Goal: Transaction & Acquisition: Download file/media

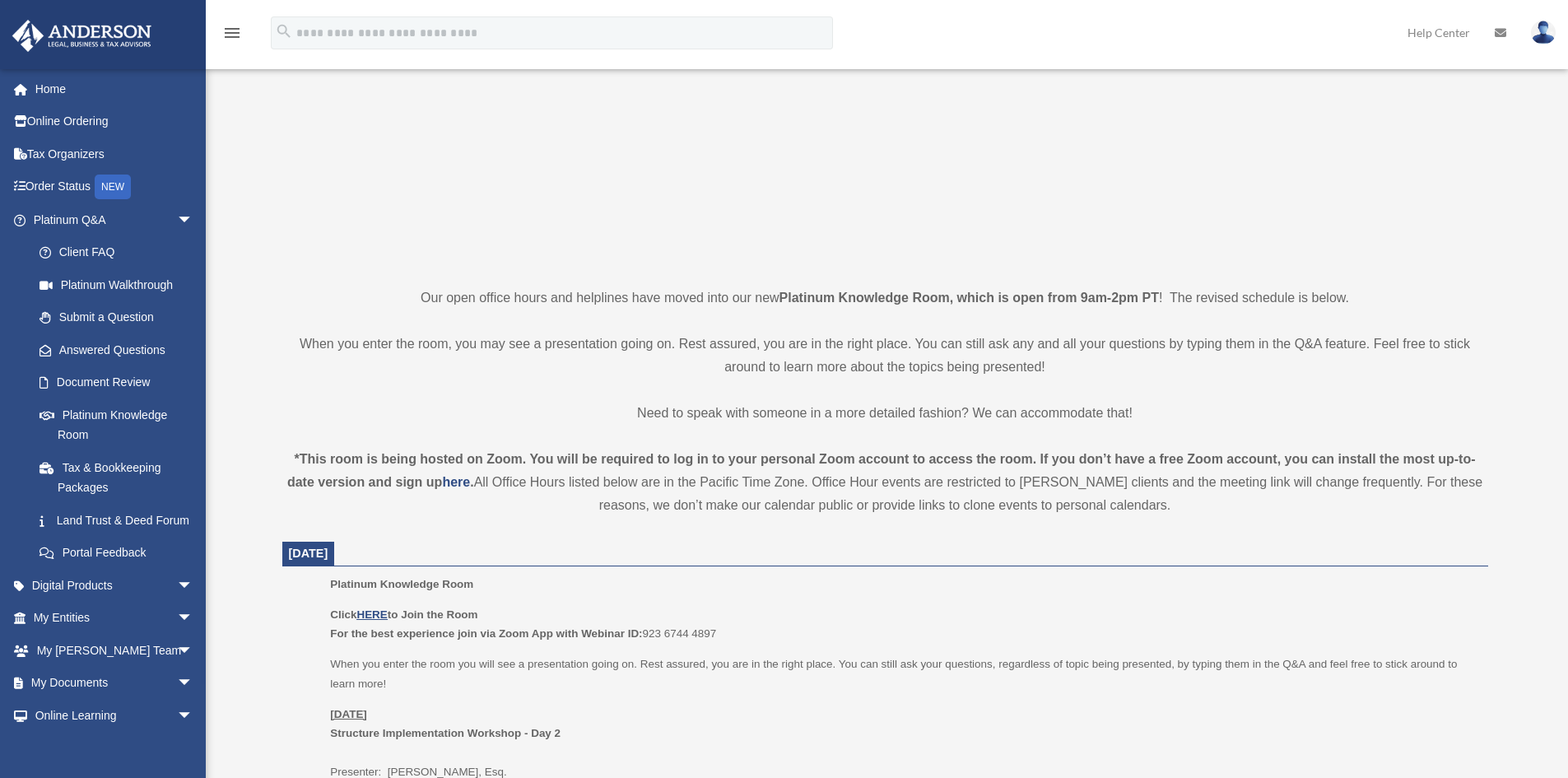
scroll to position [576, 0]
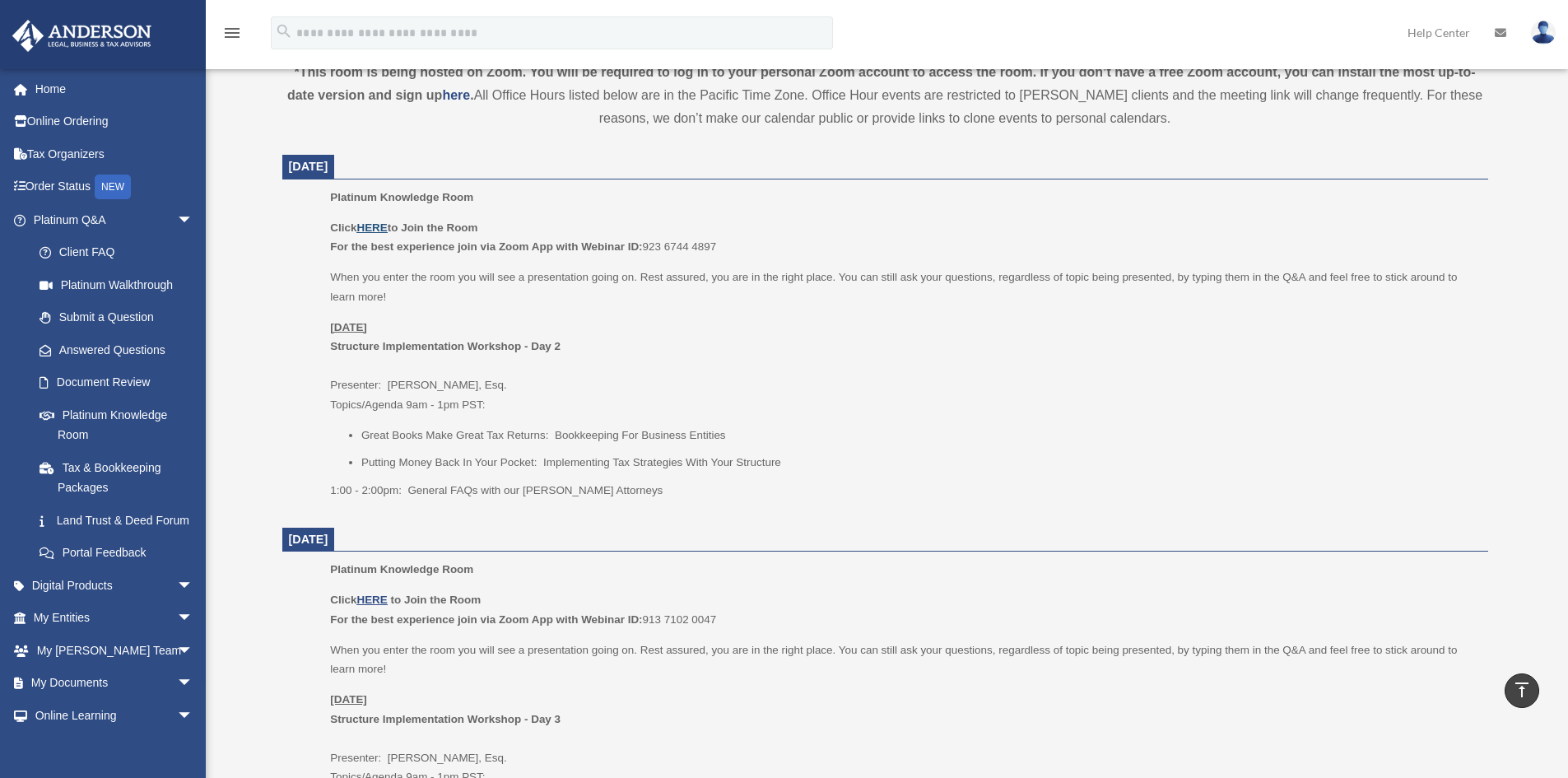
click at [375, 231] on u "HERE" at bounding box center [372, 228] width 31 height 13
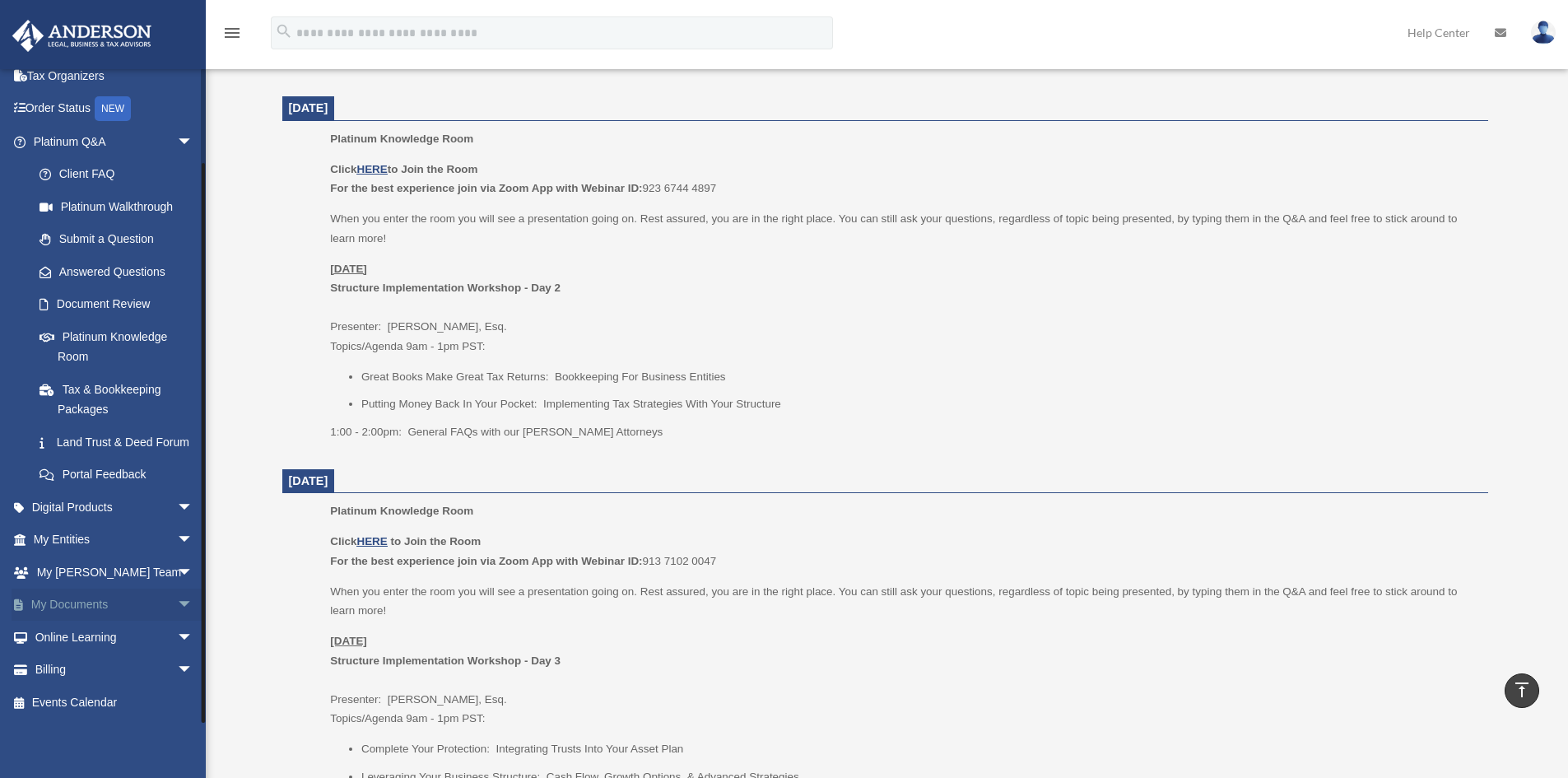
scroll to position [659, 0]
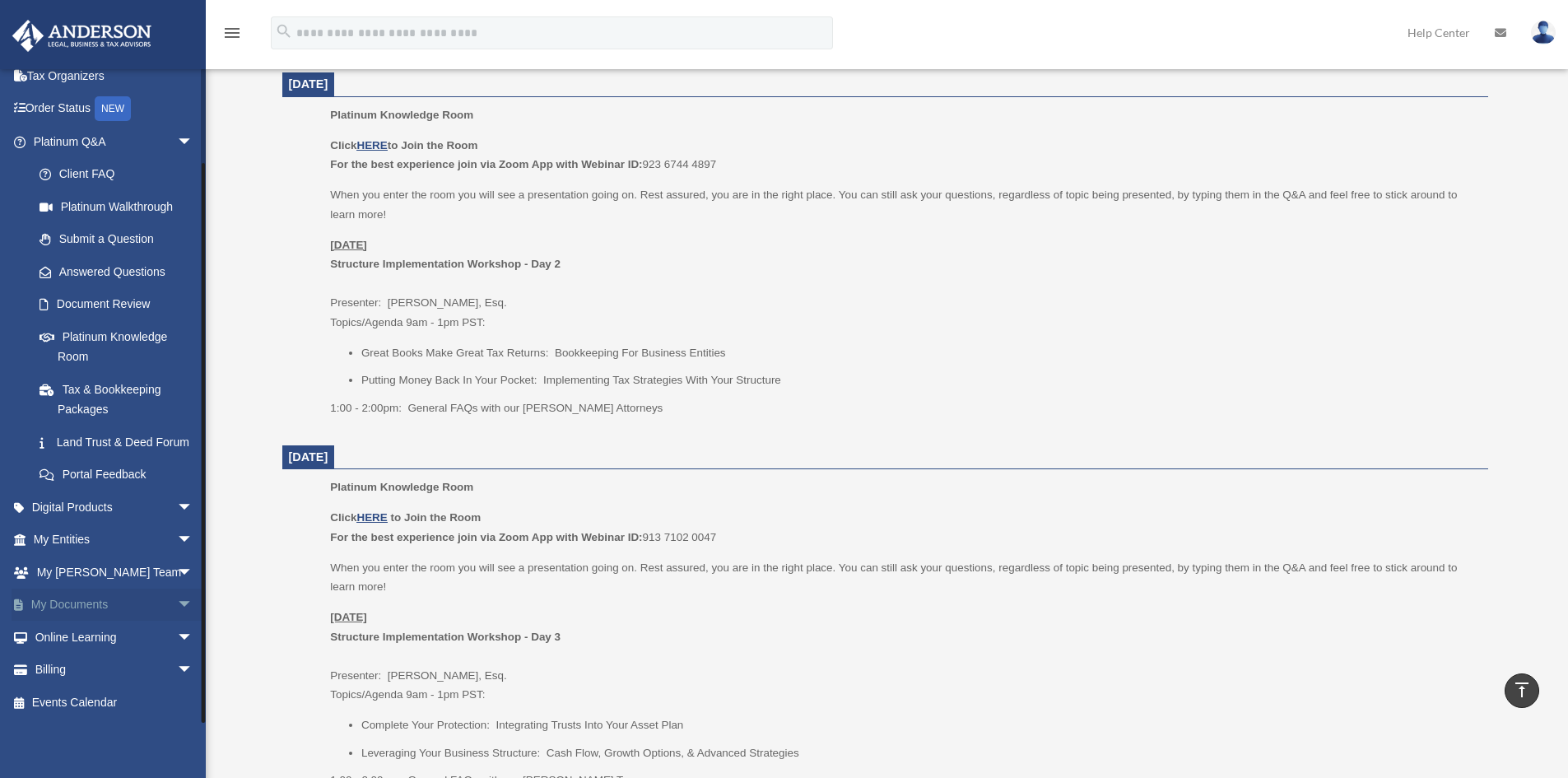
click at [178, 602] on span "arrow_drop_down" at bounding box center [193, 606] width 33 height 34
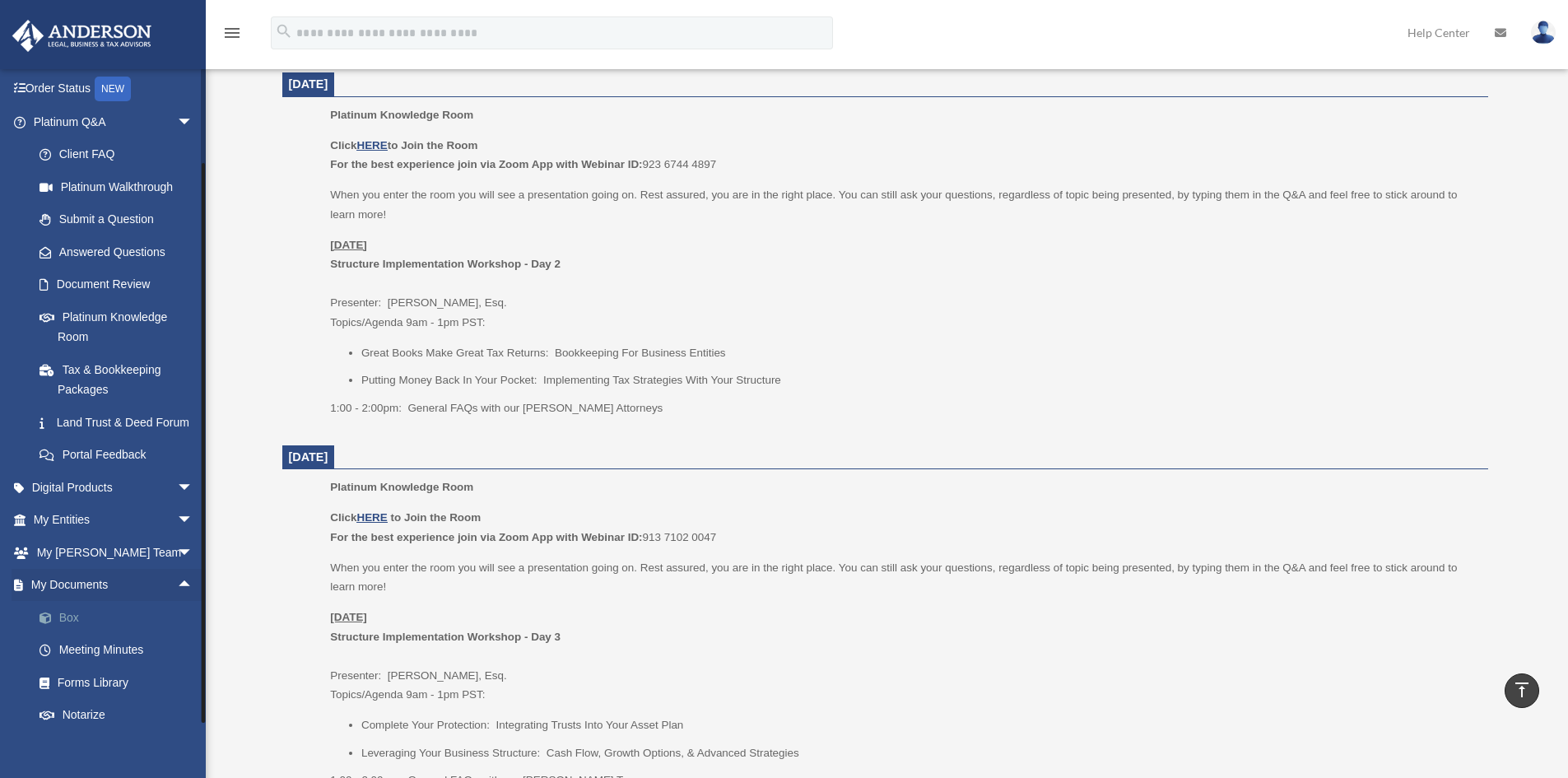
click at [75, 634] on link "Box" at bounding box center [120, 617] width 195 height 33
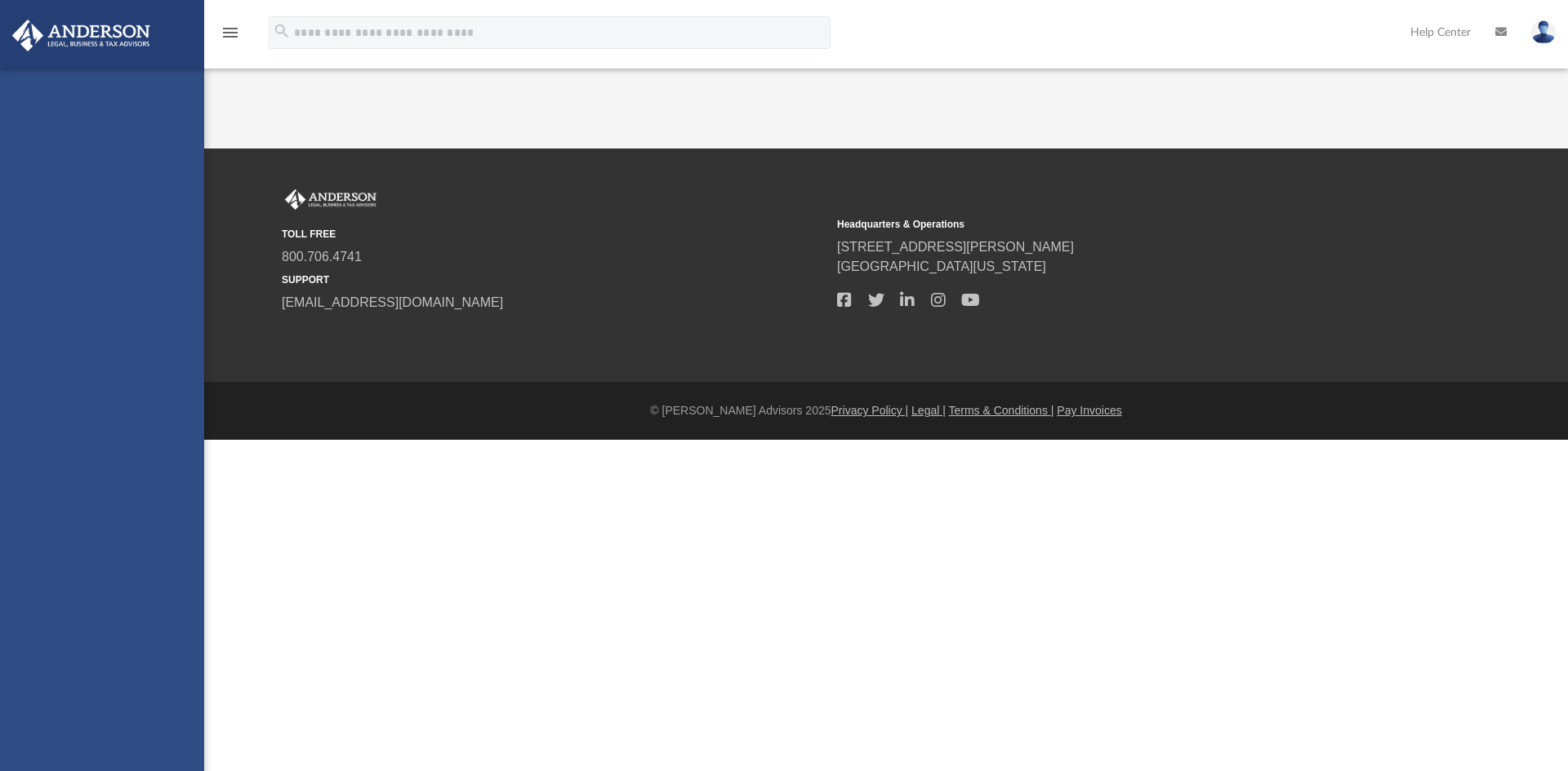
click at [65, 632] on div "[EMAIL_ADDRESS][PERSON_NAME][DOMAIN_NAME] Sign Out [EMAIL_ADDRESS][DOMAIN_NAME]…" at bounding box center [102, 453] width 204 height 771
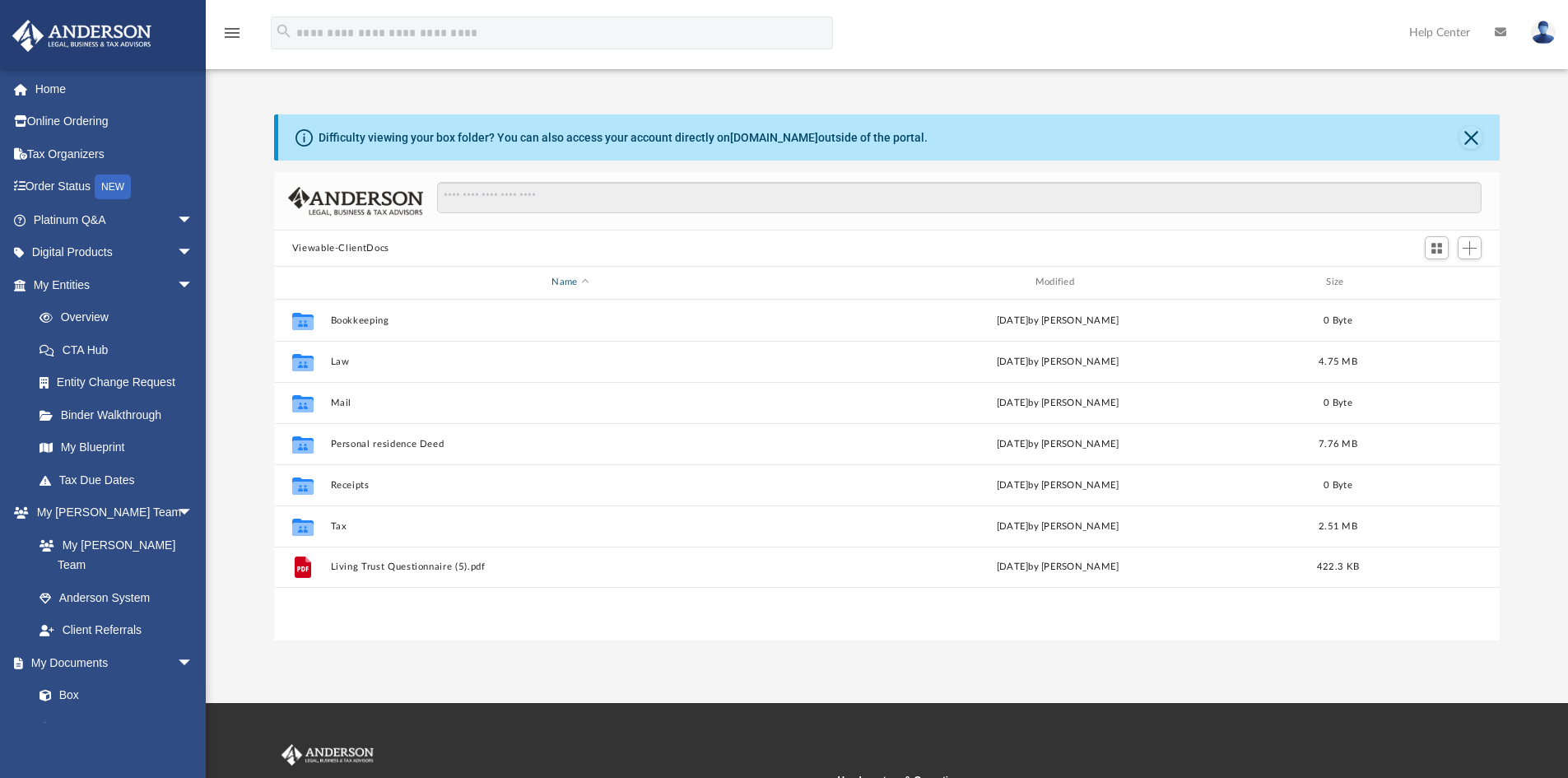
scroll to position [362, 1213]
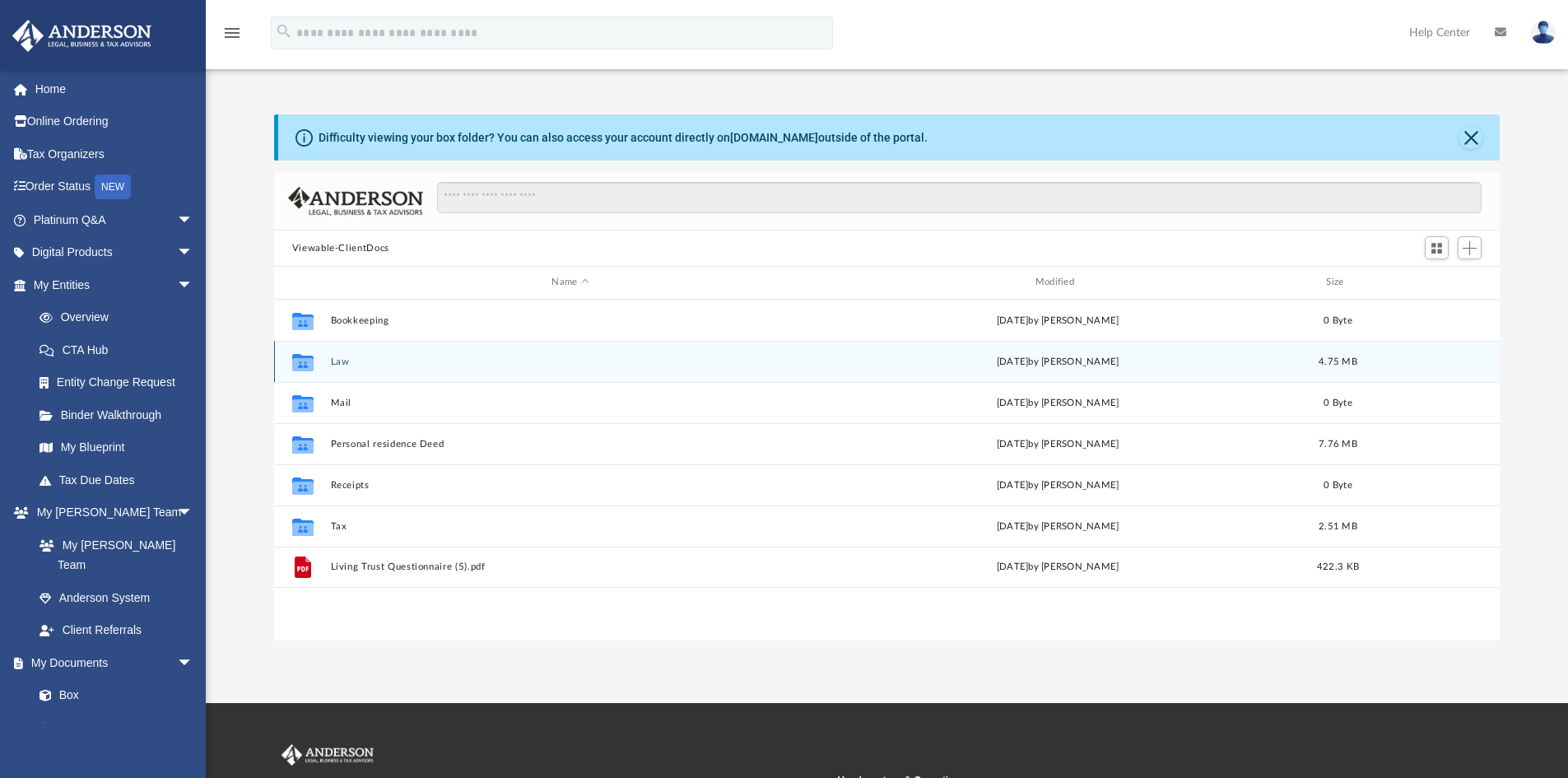
click at [334, 359] on button "Law" at bounding box center [570, 362] width 480 height 11
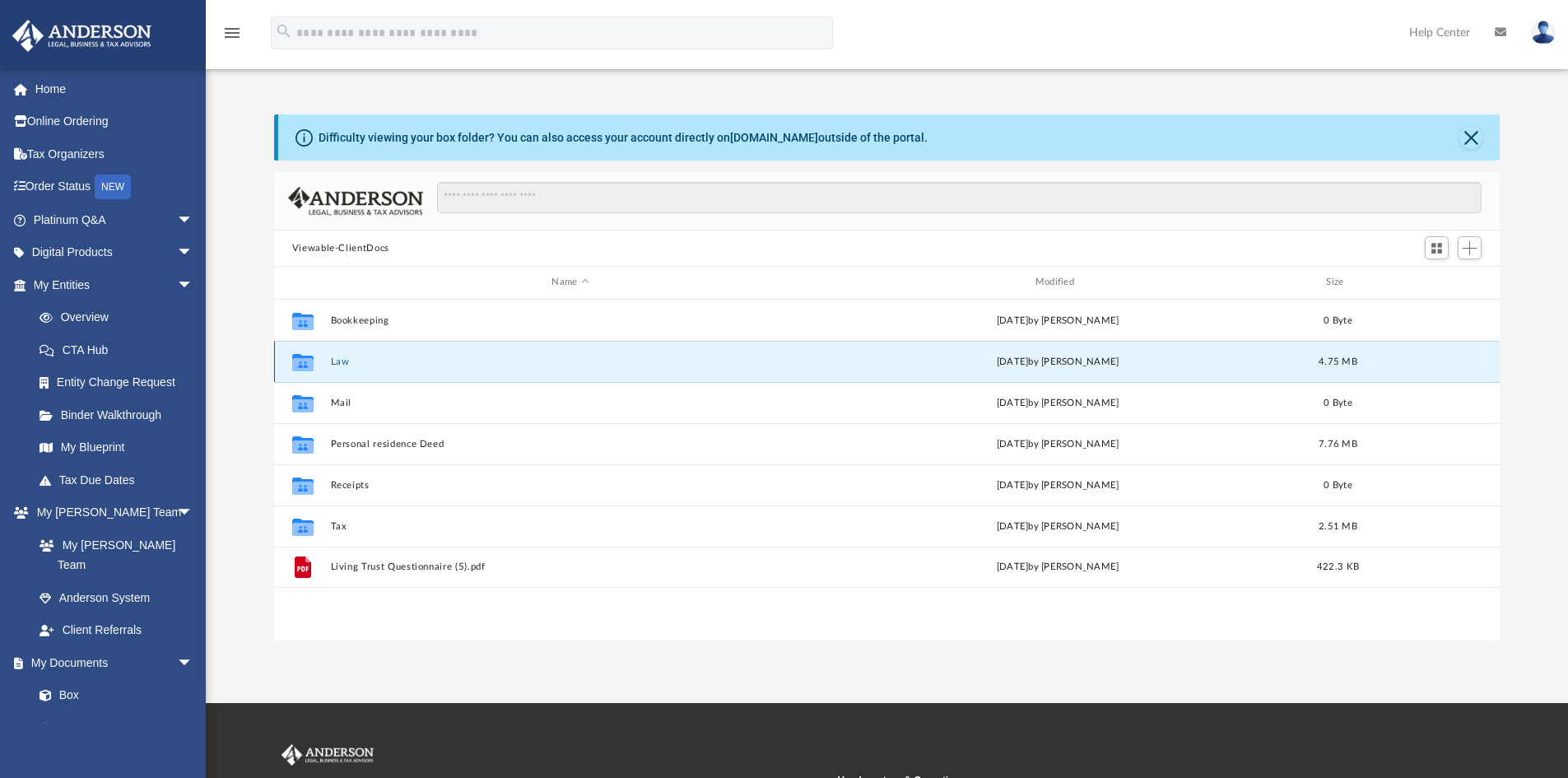
click at [334, 359] on button "Law" at bounding box center [570, 362] width 480 height 11
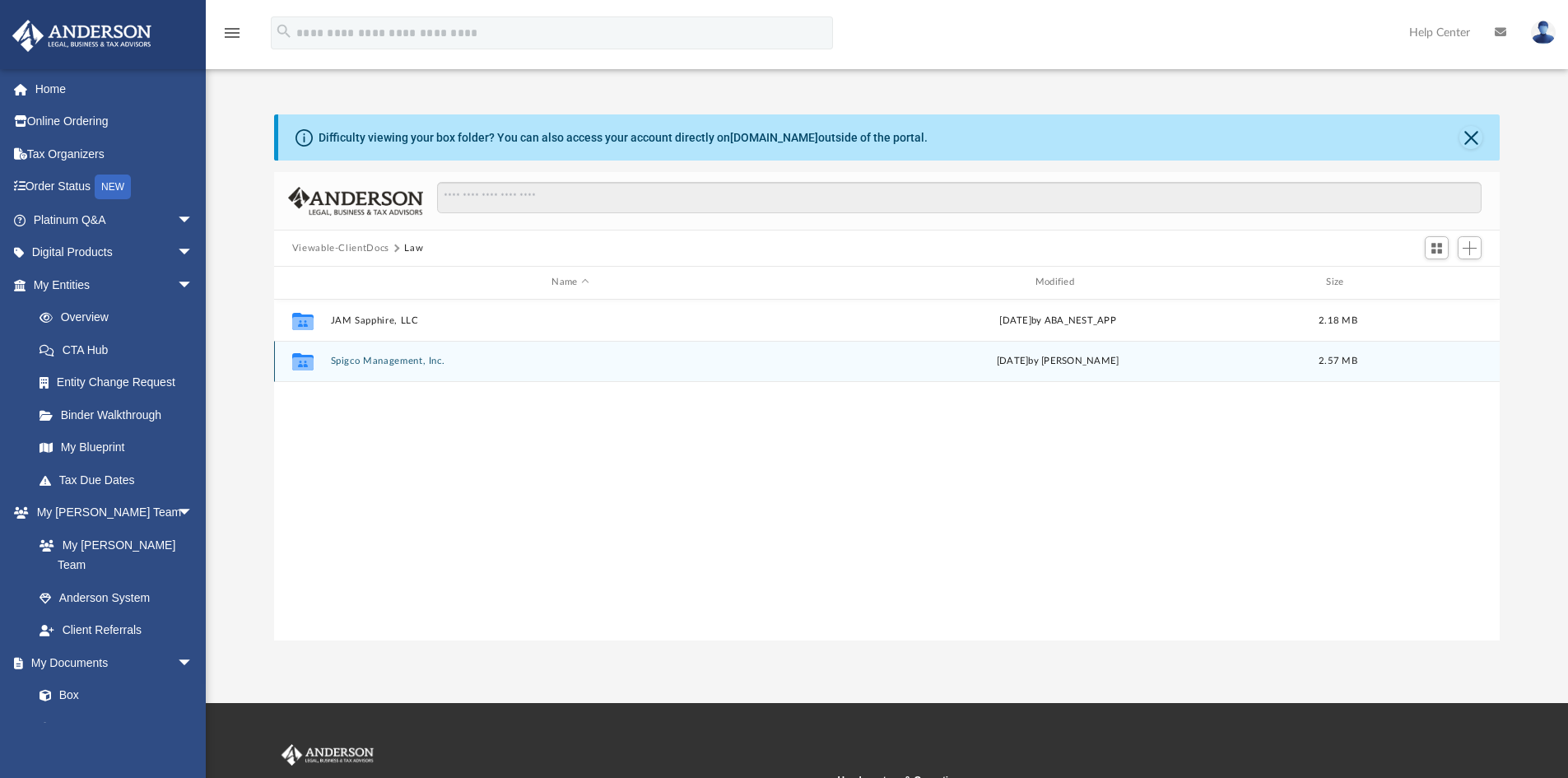
click at [429, 354] on div "Collaborated Folder Spigco Management, Inc. [DATE] by [PERSON_NAME] 2.57 MB" at bounding box center [887, 361] width 1227 height 41
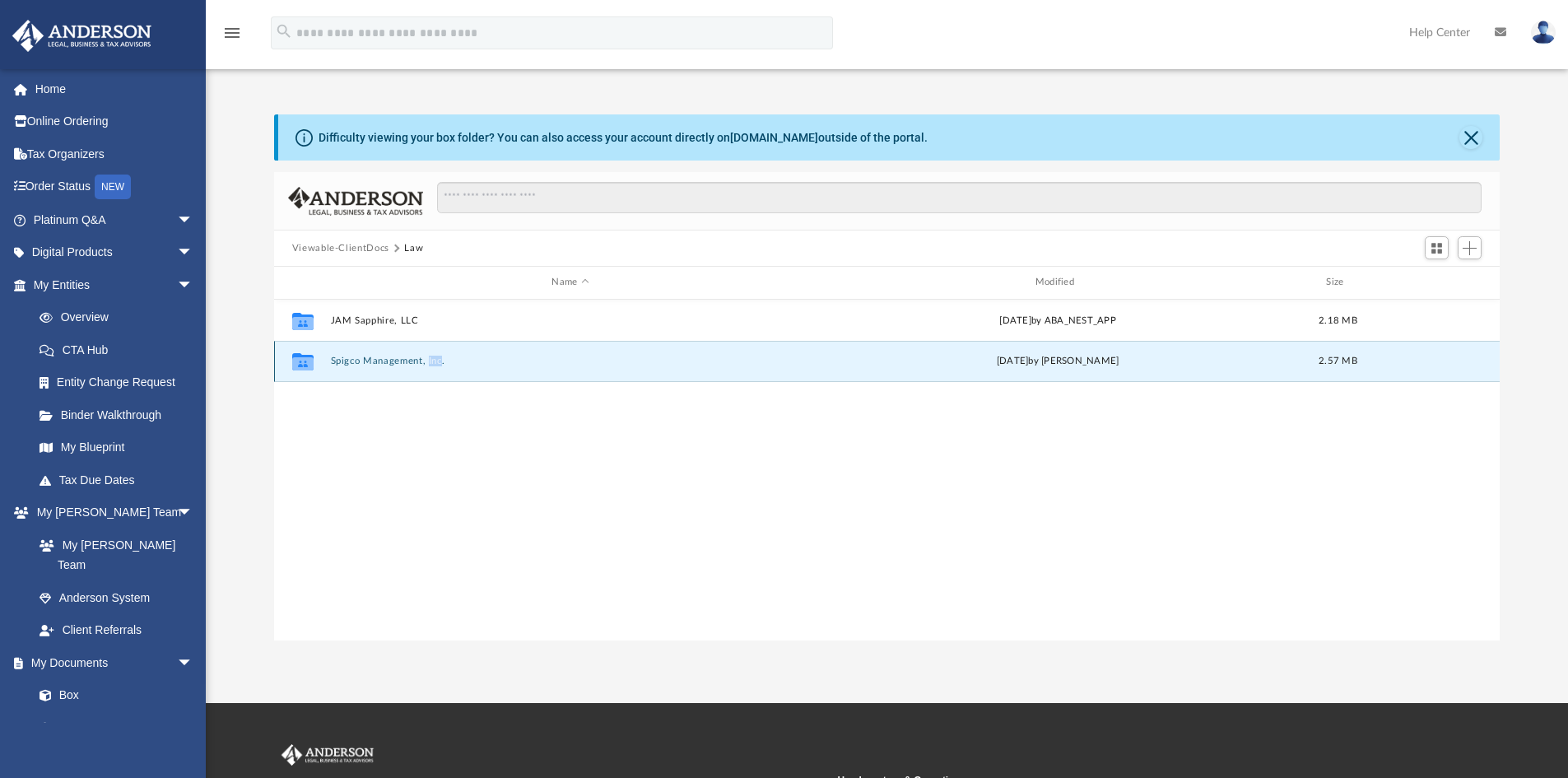
click at [429, 354] on div "Collaborated Folder Spigco Management, Inc. [DATE] by [PERSON_NAME] 2.57 MB" at bounding box center [887, 361] width 1227 height 41
click at [393, 359] on button "Spigco Management, Inc." at bounding box center [570, 361] width 480 height 11
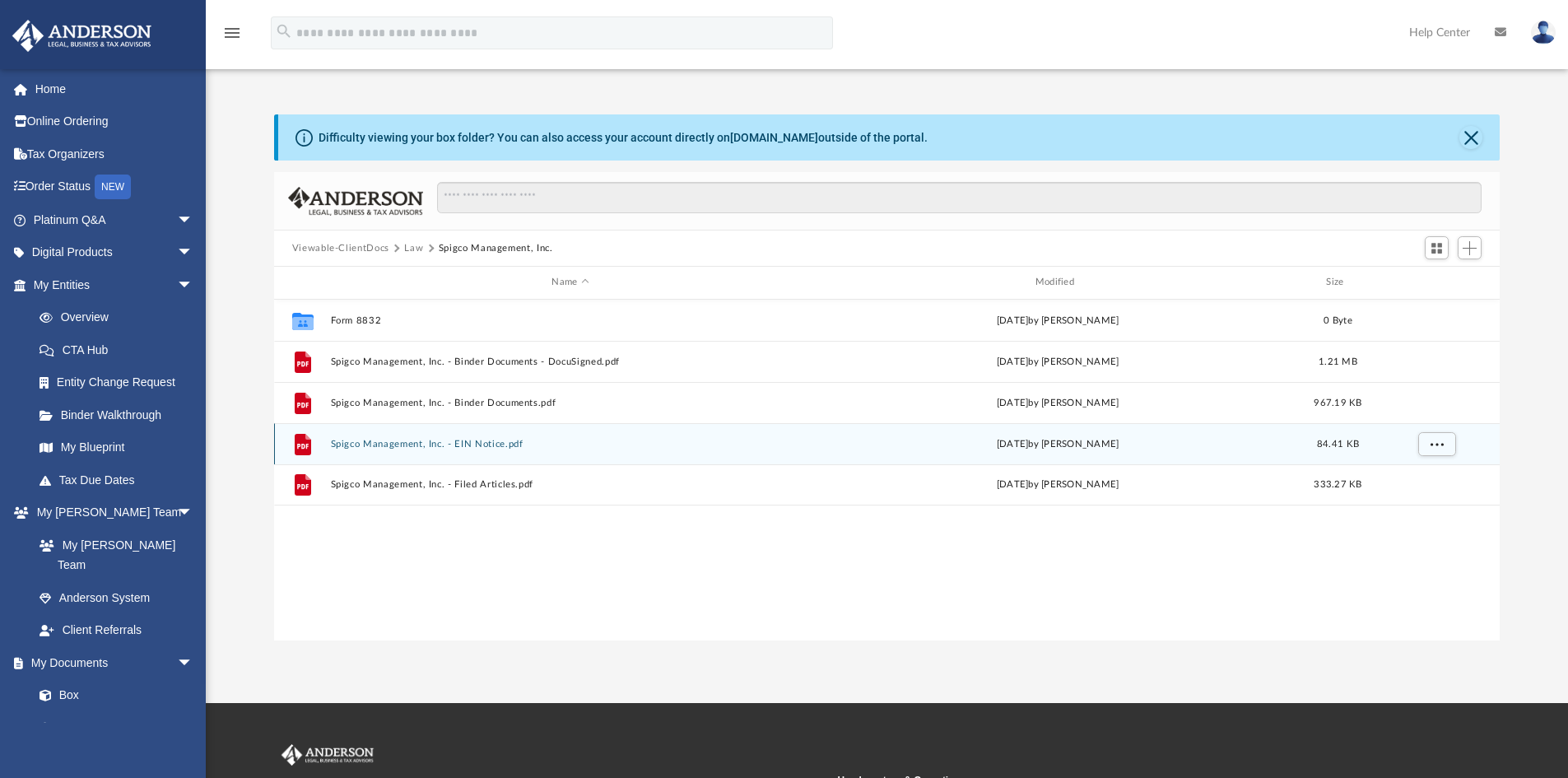
click at [372, 441] on button "Spigco Management, Inc. - EIN Notice.pdf" at bounding box center [570, 444] width 480 height 11
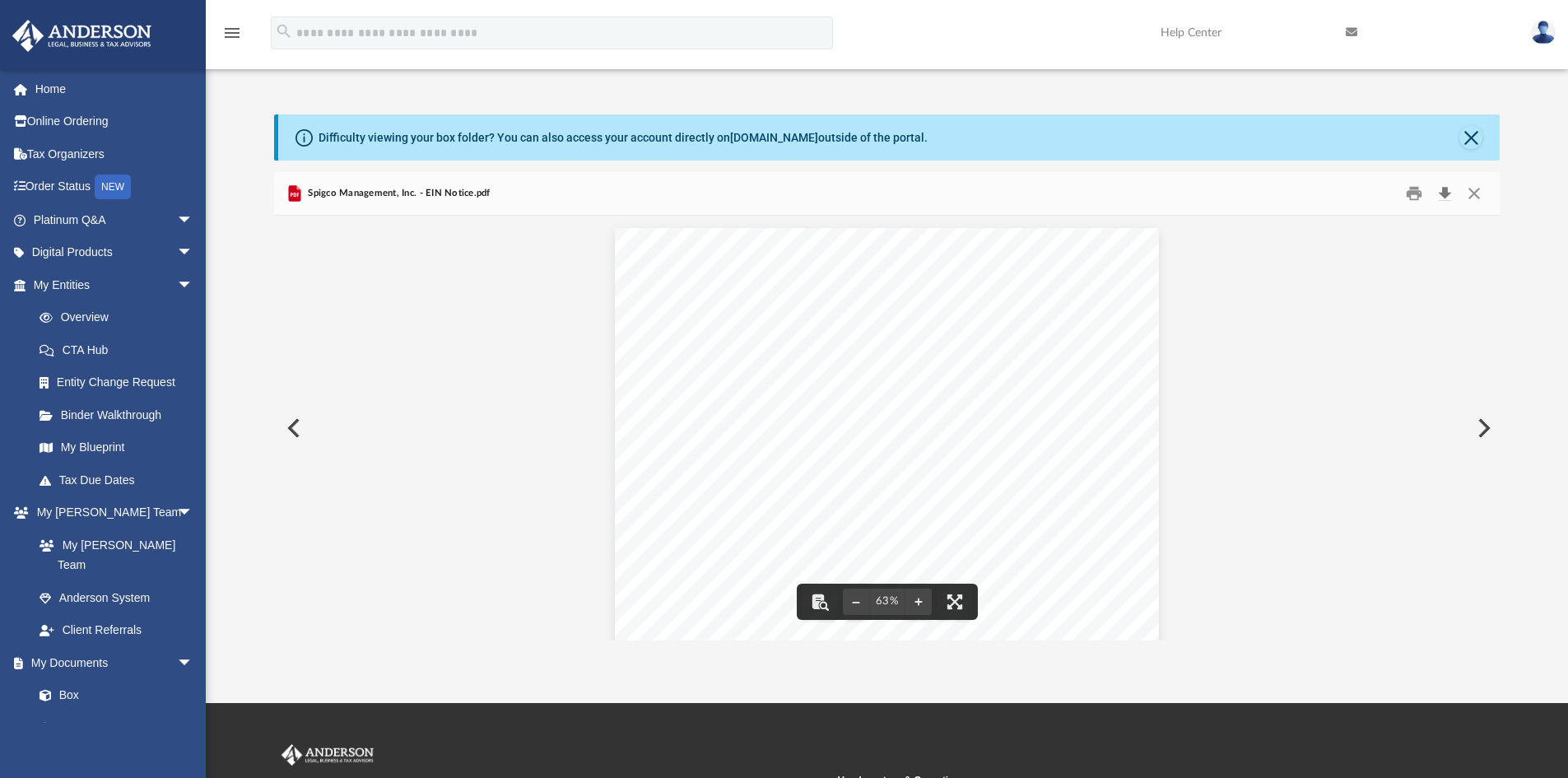
click at [1448, 187] on button "Download" at bounding box center [1445, 194] width 30 height 25
click at [285, 430] on button "Preview" at bounding box center [292, 428] width 36 height 46
click at [1486, 428] on button "Preview" at bounding box center [1483, 428] width 36 height 46
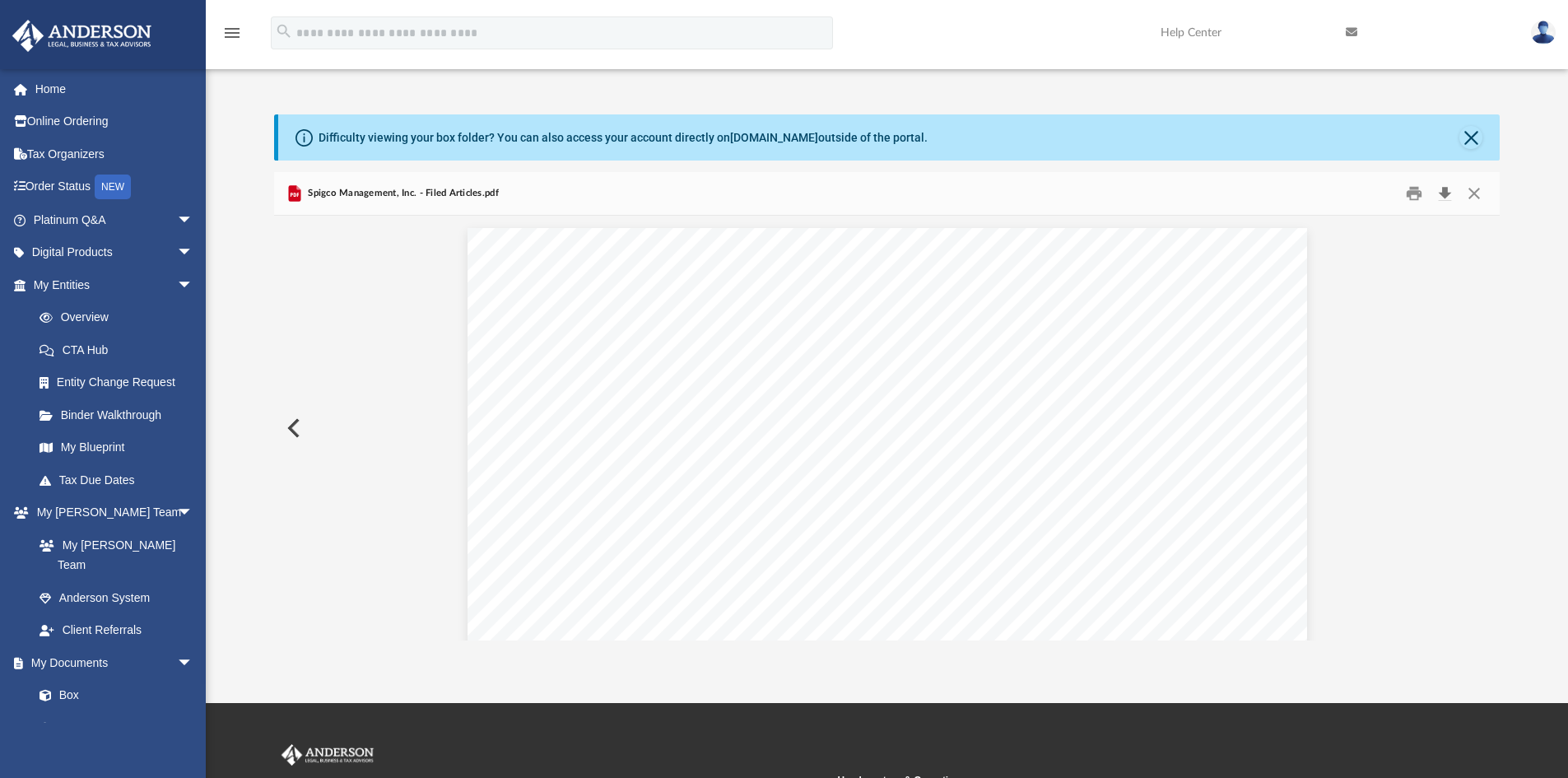
click at [1444, 190] on button "Download" at bounding box center [1445, 194] width 30 height 25
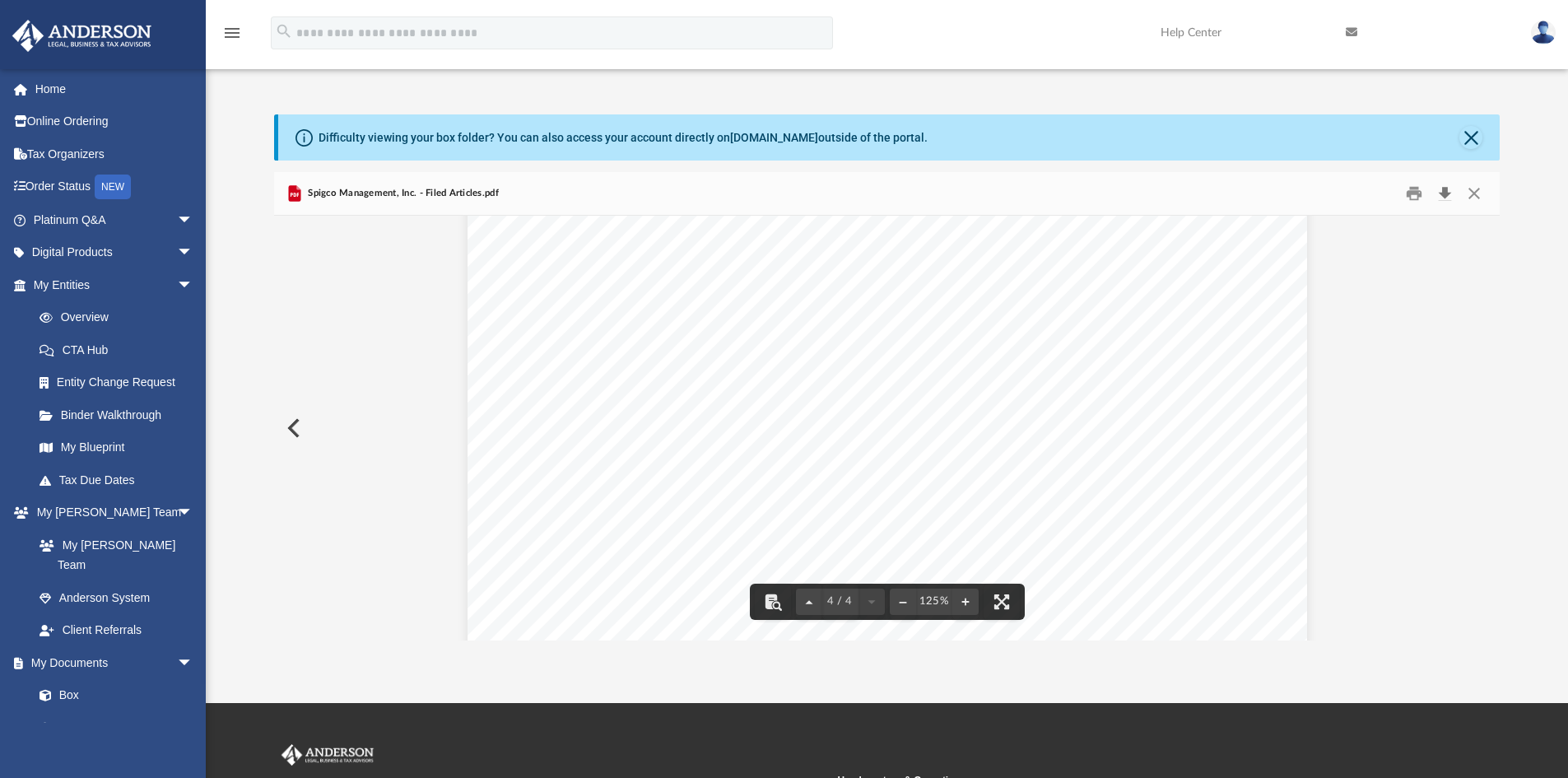
scroll to position [4022, 0]
